Goal: Task Accomplishment & Management: Use online tool/utility

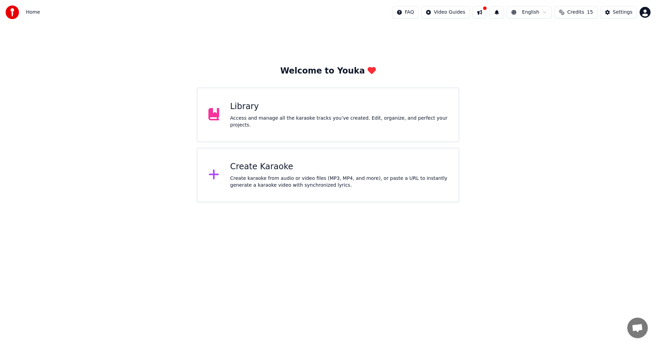
click at [322, 183] on div "Create karaoke from audio or video files (MP3, MP4, and more), or paste a URL t…" at bounding box center [339, 182] width 218 height 14
click at [276, 165] on div "Create Karaoke" at bounding box center [339, 166] width 218 height 11
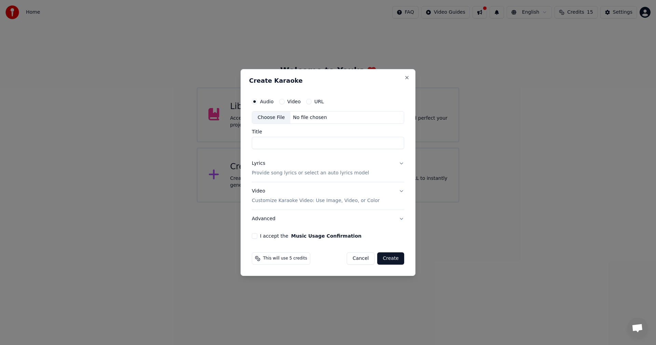
click at [271, 118] on div "Choose File" at bounding box center [271, 117] width 38 height 12
type input "**********"
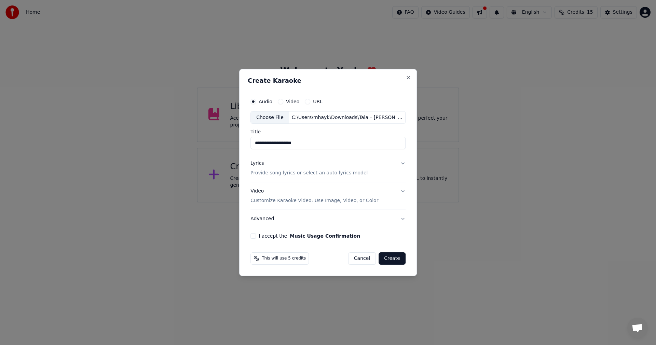
click at [267, 168] on div "Lyrics Provide song lyrics or select an auto lyrics model" at bounding box center [308, 168] width 117 height 16
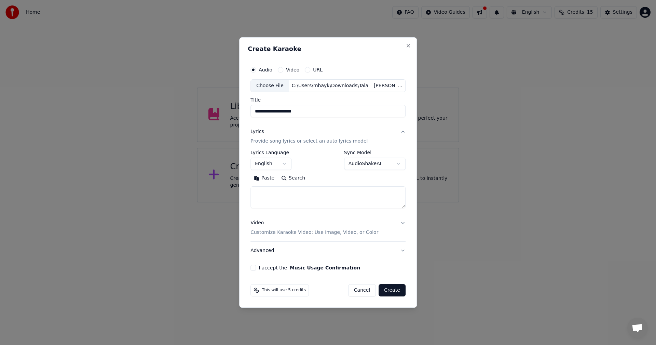
click at [292, 196] on textarea at bounding box center [327, 197] width 155 height 22
paste textarea "**********"
type textarea "**********"
click at [355, 233] on p "Customize Karaoke Video: Use Image, Video, or Color" at bounding box center [314, 232] width 128 height 7
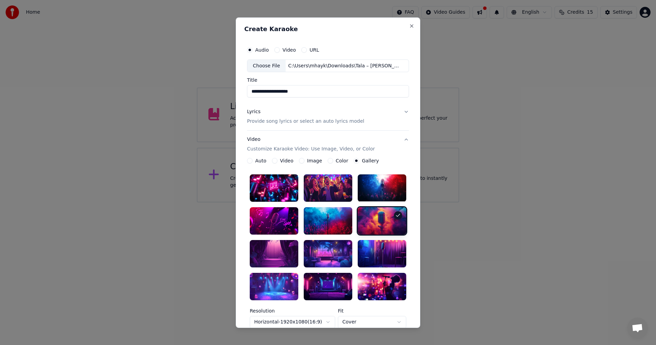
scroll to position [0, 0]
click at [392, 219] on div at bounding box center [382, 220] width 48 height 27
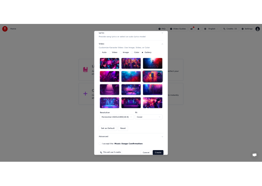
scroll to position [101, 0]
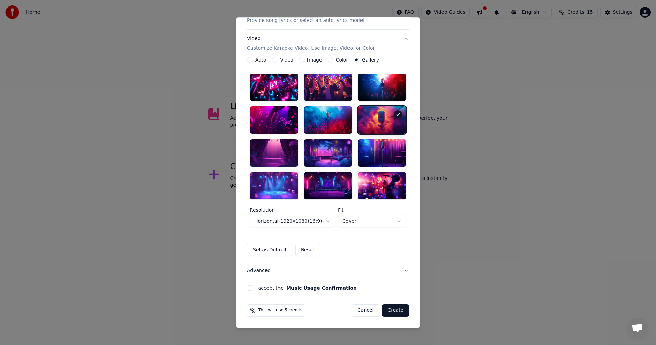
click at [248, 287] on button "I accept the Music Usage Confirmation" at bounding box center [249, 287] width 5 height 5
click at [394, 311] on button "Create" at bounding box center [395, 310] width 27 height 12
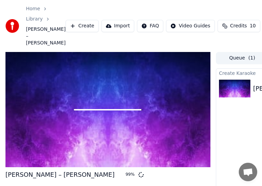
drag, startPoint x: 88, startPoint y: 0, endPoint x: 209, endPoint y: 4, distance: 121.0
click at [209, 4] on div "Home Library Tala – [PERSON_NAME] Create Import FAQ Video Guides Credits 10 Set…" at bounding box center [131, 26] width 262 height 52
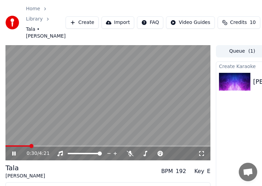
click at [128, 1] on div "Home Library Tala • [PERSON_NAME] Create Import FAQ Video Guides Credits 10 Set…" at bounding box center [131, 22] width 262 height 45
drag, startPoint x: 129, startPoint y: 0, endPoint x: 23, endPoint y: 0, distance: 105.5
click at [24, 0] on div "Home Library Tala • [PERSON_NAME] Create Import FAQ Video Guides Credits 10 Set…" at bounding box center [131, 22] width 262 height 45
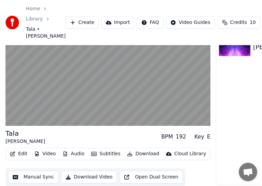
click at [68, 150] on button "Audio" at bounding box center [73, 154] width 27 height 10
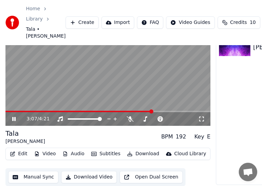
click at [152, 109] on span at bounding box center [151, 111] width 4 height 4
click at [139, 149] on button "Download" at bounding box center [143, 154] width 38 height 10
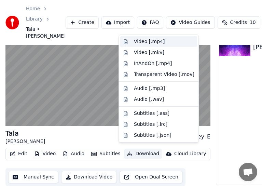
click at [146, 42] on div "Video [.mp4]" at bounding box center [149, 41] width 31 height 7
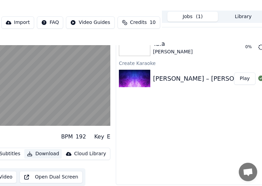
scroll to position [45, 108]
